Goal: Find specific page/section: Find specific page/section

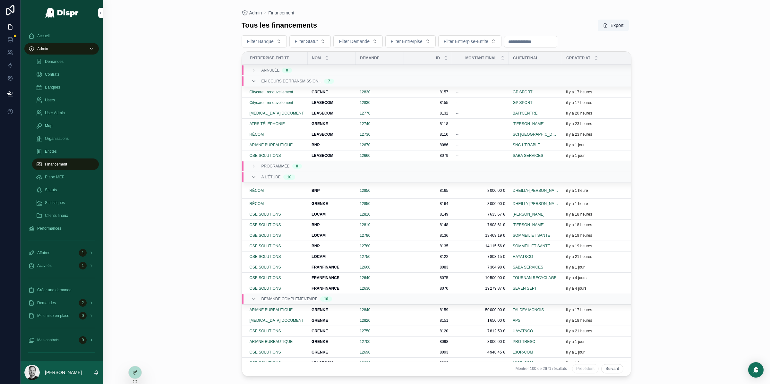
click at [54, 48] on div "Admin" at bounding box center [61, 49] width 67 height 10
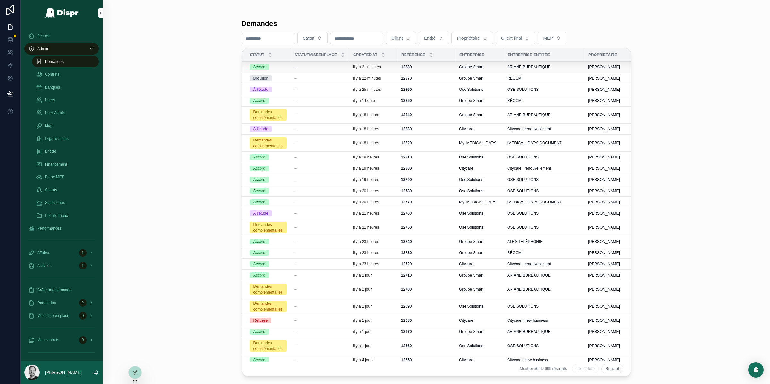
click at [337, 66] on div "--" at bounding box center [319, 67] width 51 height 5
